Goal: Check status

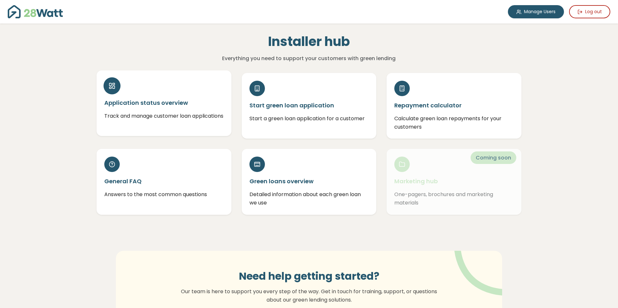
click at [132, 99] on h5 "Application status overview" at bounding box center [163, 103] width 119 height 8
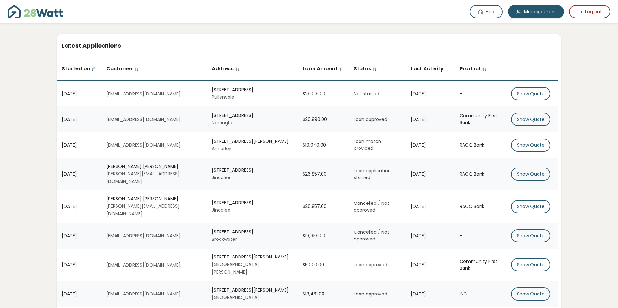
click at [476, 96] on div "-" at bounding box center [479, 93] width 41 height 7
click at [529, 95] on button "Show Quote" at bounding box center [530, 93] width 39 height 13
